Goal: Transaction & Acquisition: Purchase product/service

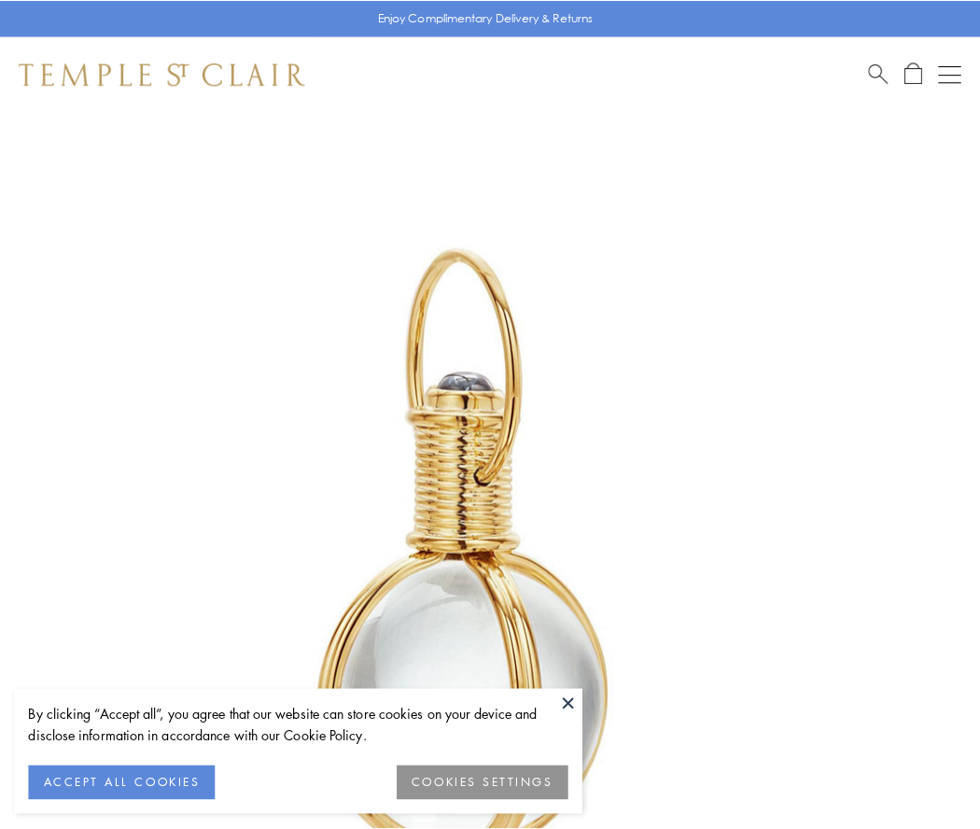
scroll to position [487, 0]
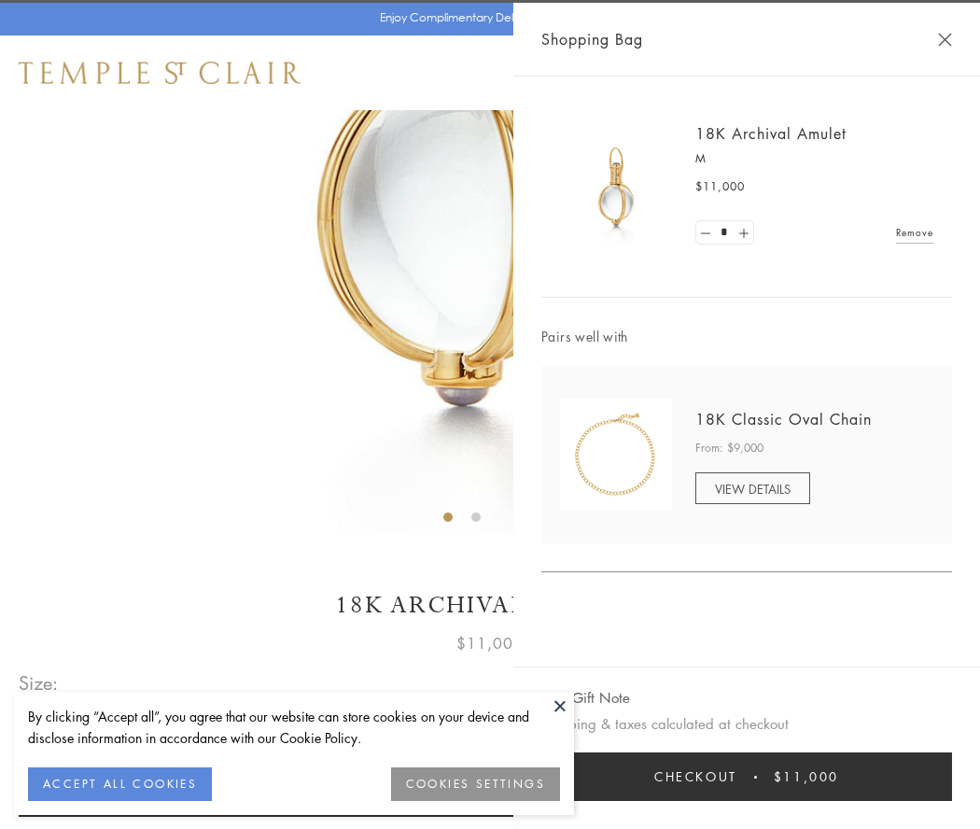
click at [747, 777] on button "Checkout $11,000" at bounding box center [746, 776] width 411 height 49
